Goal: Book appointment/travel/reservation

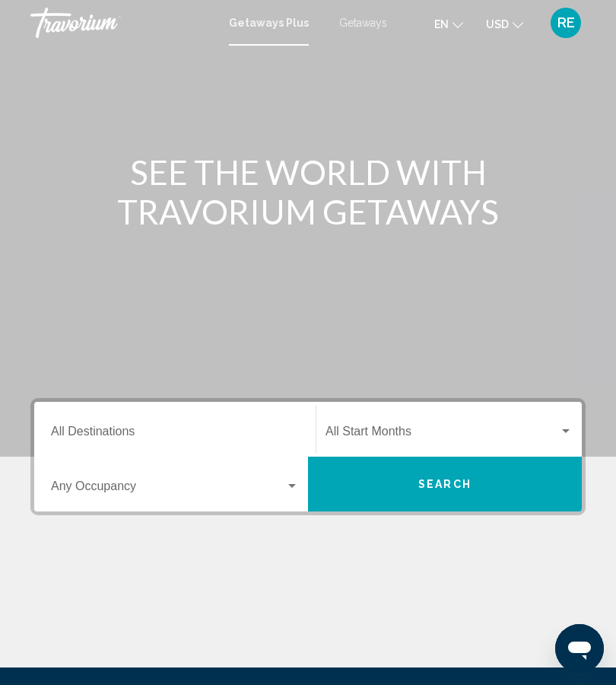
click at [176, 428] on input "Destination All Destinations" at bounding box center [175, 435] width 248 height 14
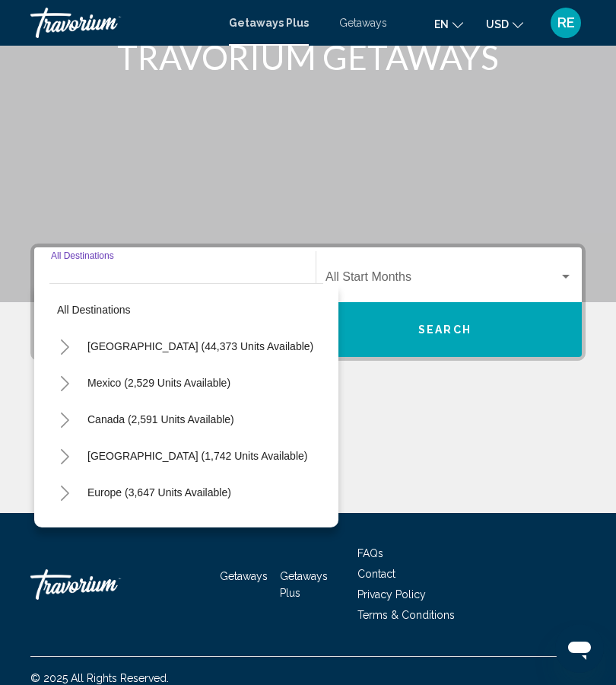
scroll to position [169, 0]
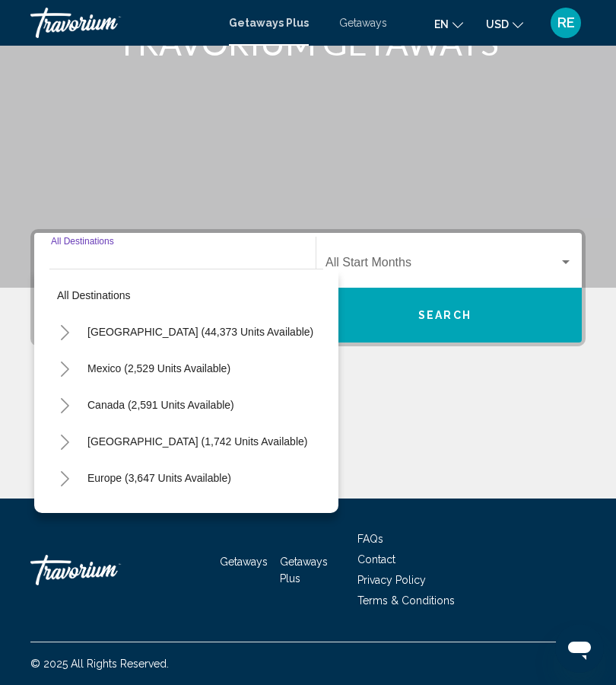
click at [84, 250] on div "Destination All Destinations" at bounding box center [175, 261] width 248 height 48
click at [105, 442] on span "[GEOGRAPHIC_DATA] (1,742 units available)" at bounding box center [197, 441] width 220 height 12
type input "**********"
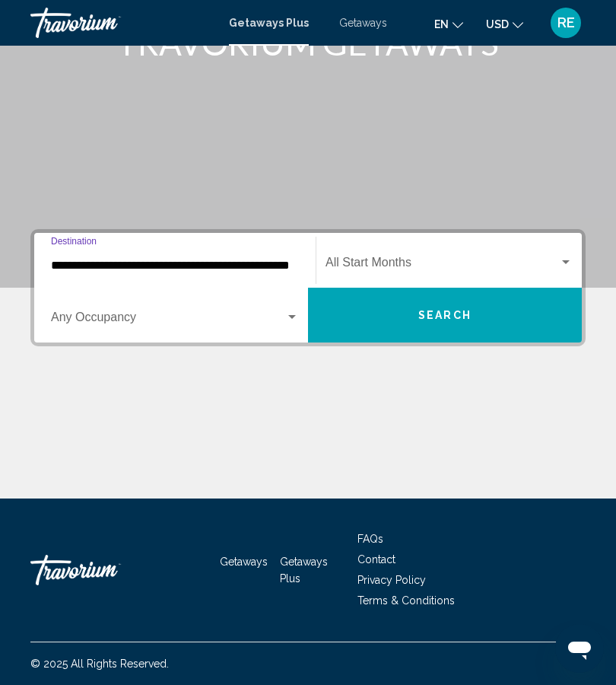
click at [290, 318] on div "Search widget" at bounding box center [292, 317] width 8 height 4
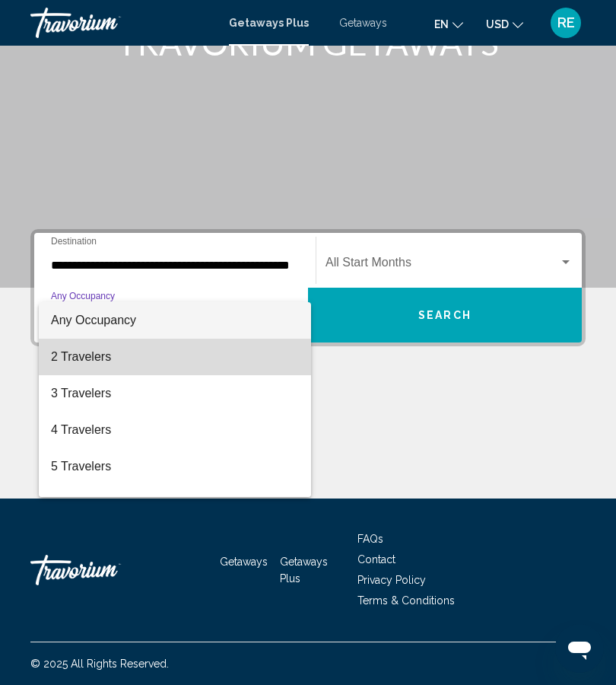
click at [68, 368] on span "2 Travelers" at bounding box center [175, 357] width 248 height 37
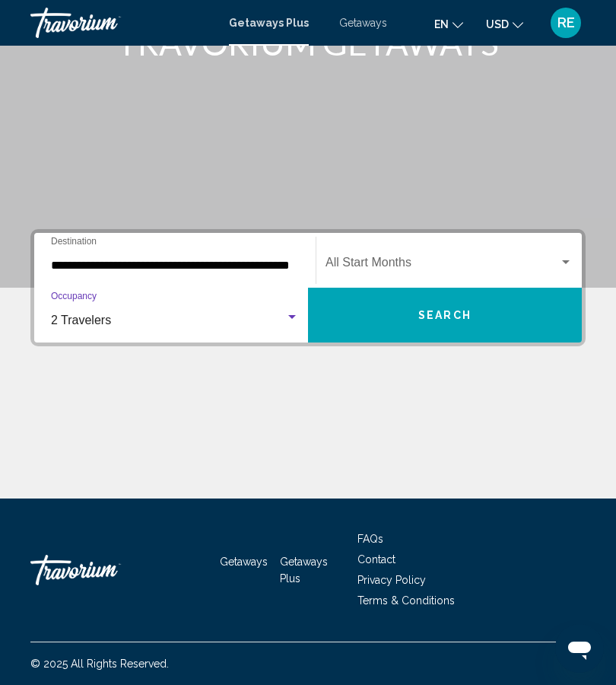
click at [561, 262] on div "Search widget" at bounding box center [566, 262] width 14 height 12
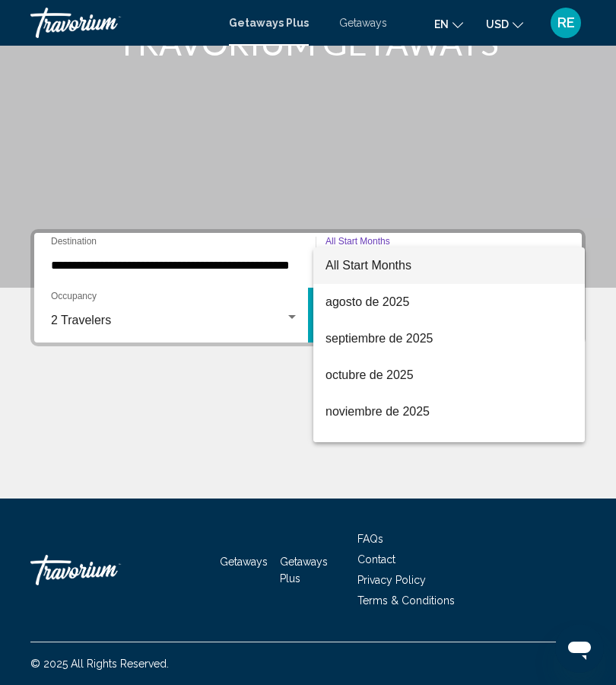
click at [512, 474] on div at bounding box center [308, 342] width 616 height 685
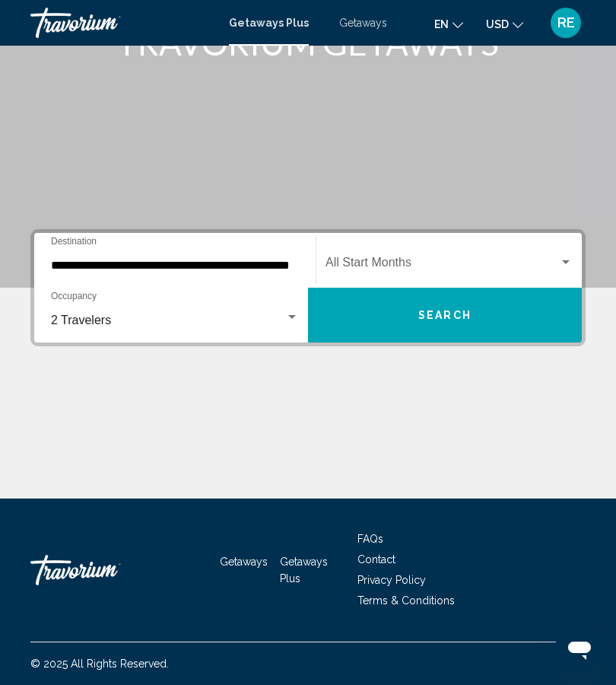
click at [520, 311] on button "Search" at bounding box center [445, 315] width 274 height 55
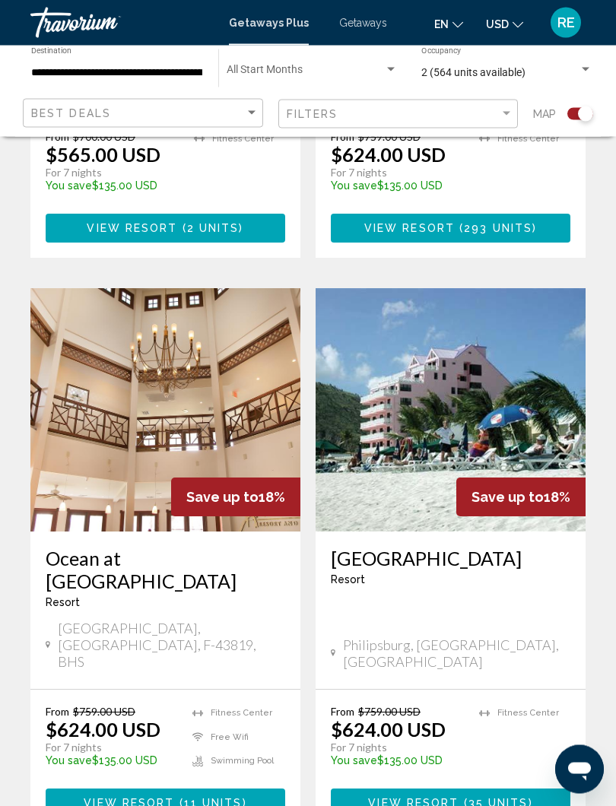
scroll to position [3090, 0]
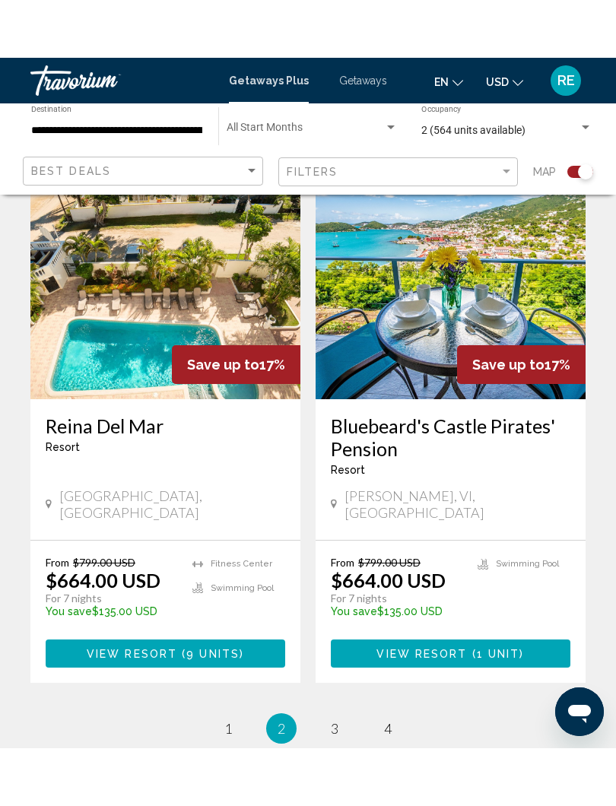
scroll to position [3178, 0]
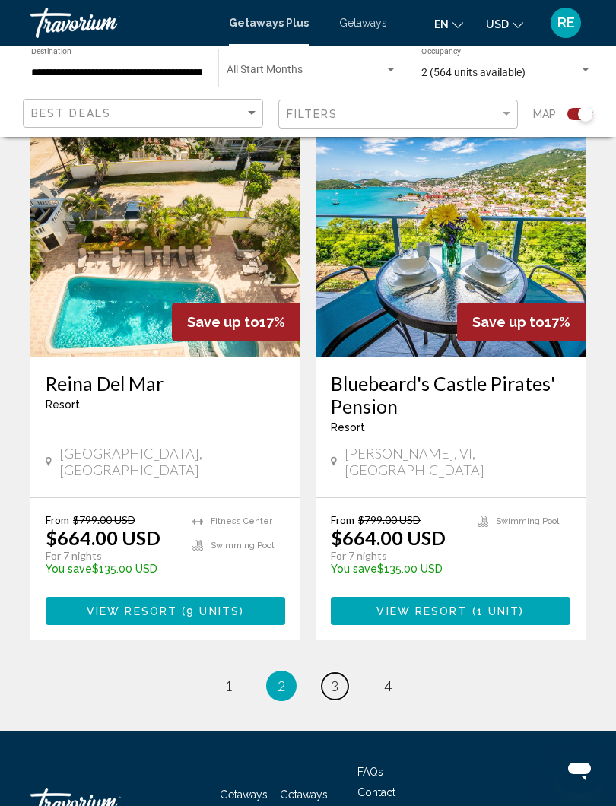
click at [342, 673] on link "page 3" at bounding box center [335, 686] width 27 height 27
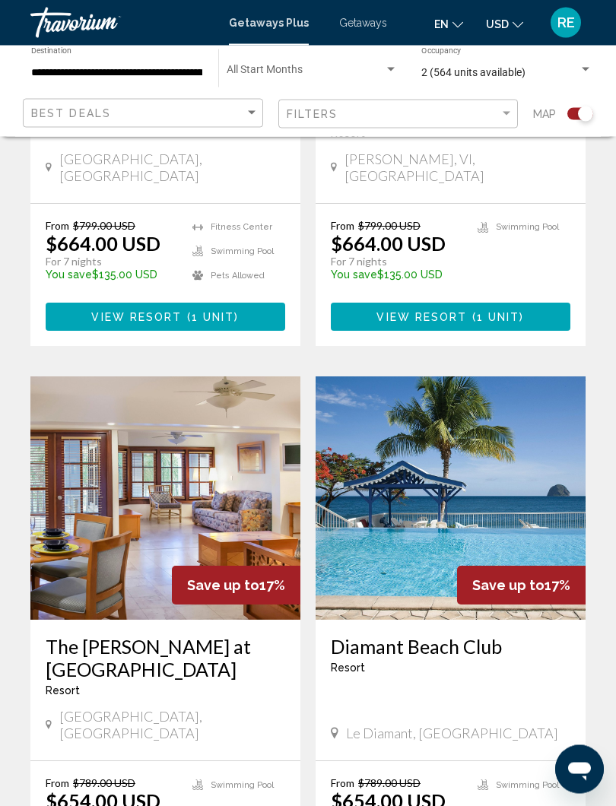
scroll to position [713, 0]
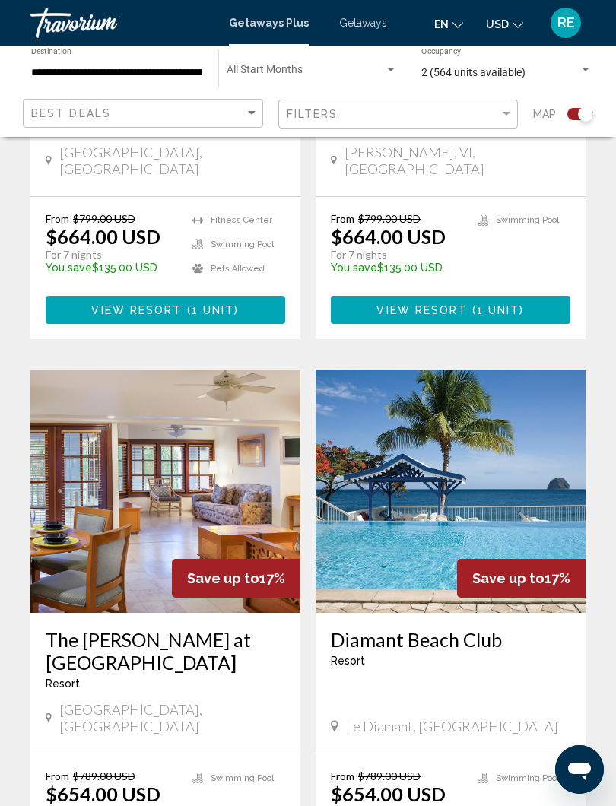
click at [565, 567] on div "Save up to 17%" at bounding box center [521, 578] width 129 height 39
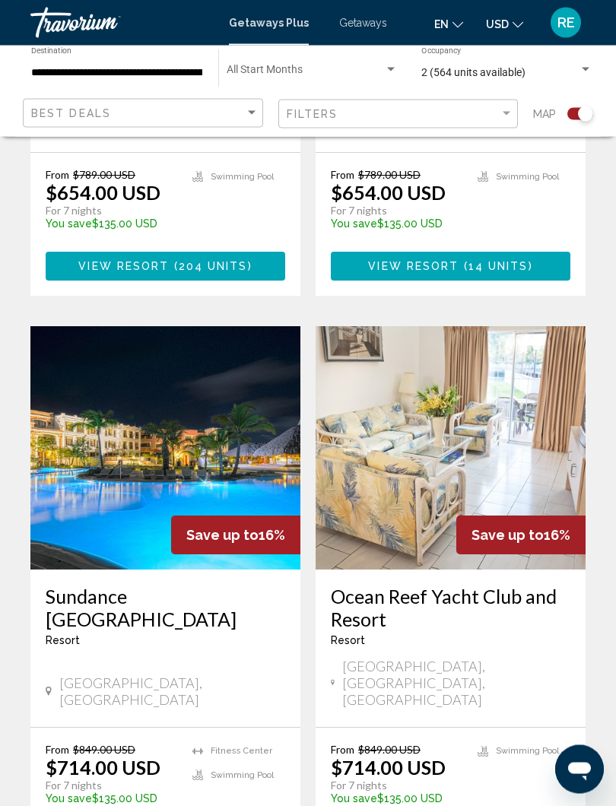
scroll to position [1320, 0]
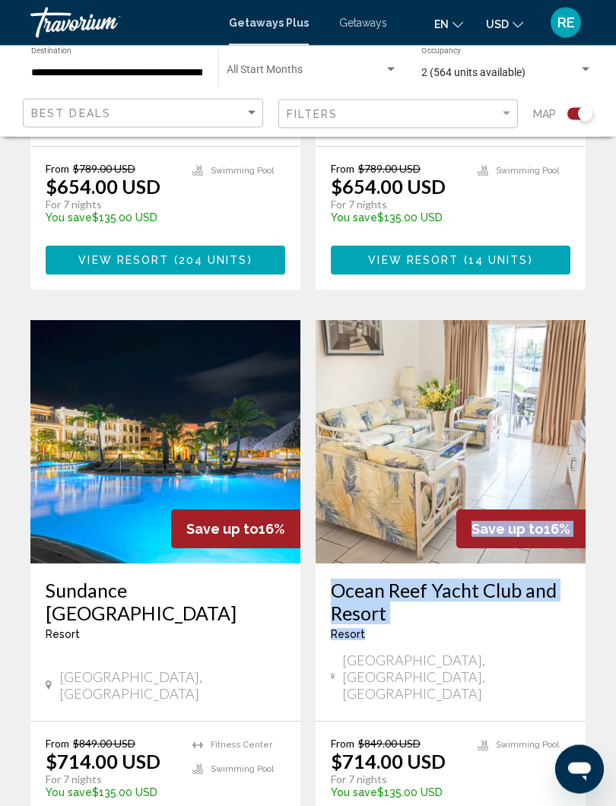
click at [592, 593] on app-exchanges-search-item "Save up to 16% Ocean Reef Yacht Club and Resort Resort - This is an adults only…" at bounding box center [450, 593] width 285 height 544
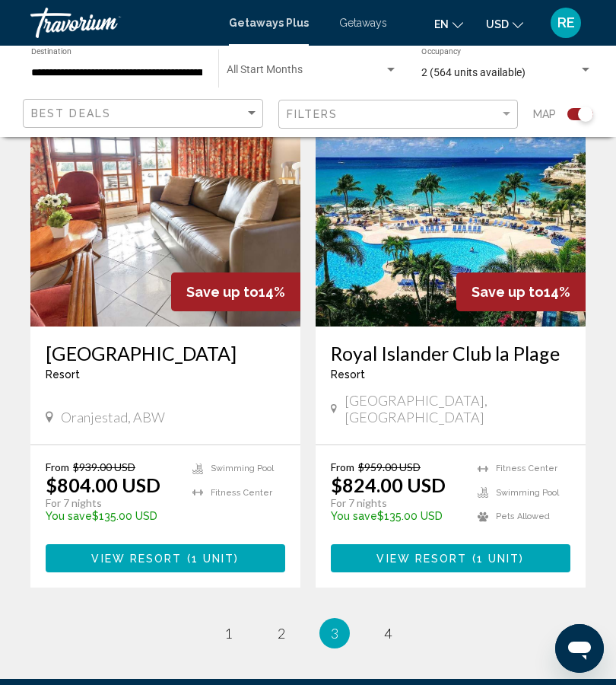
scroll to position [3261, 0]
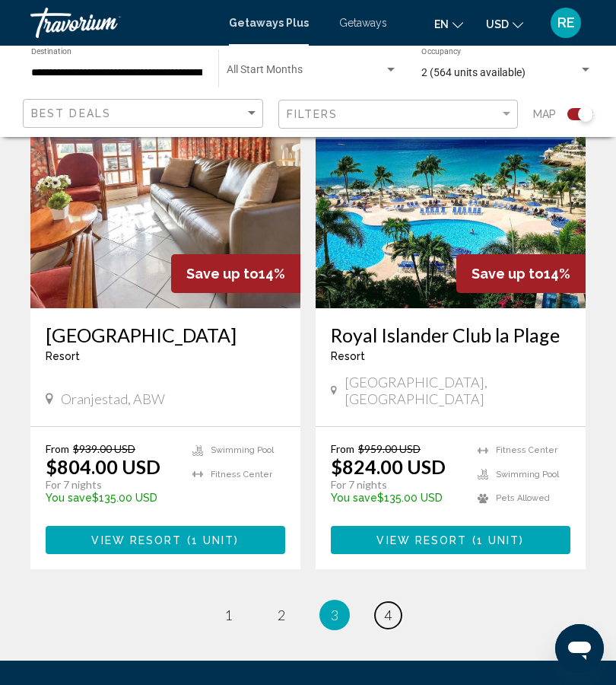
click at [389, 606] on span "4" at bounding box center [388, 614] width 8 height 17
